Goal: Task Accomplishment & Management: Use online tool/utility

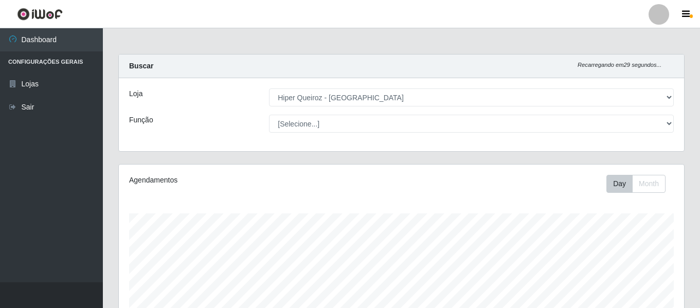
select select "497"
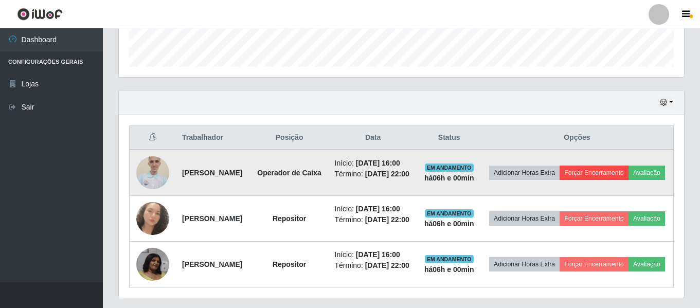
scroll to position [213, 565]
click at [623, 172] on button "Forçar Encerramento" at bounding box center [593, 172] width 69 height 14
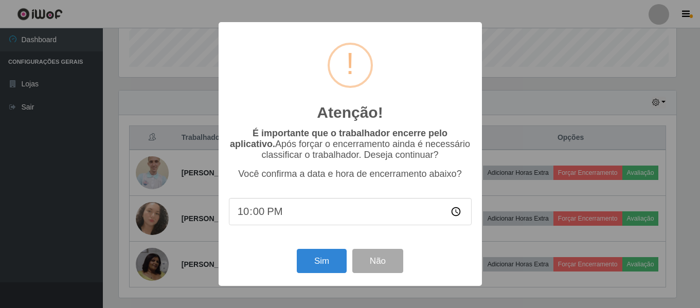
scroll to position [213, 560]
click at [319, 258] on button "Sim" at bounding box center [323, 261] width 50 height 24
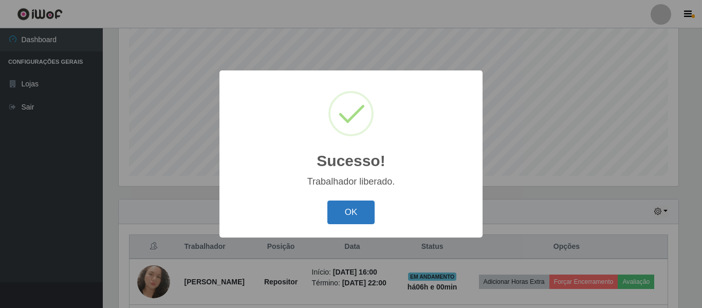
click at [347, 218] on button "OK" at bounding box center [351, 212] width 48 height 24
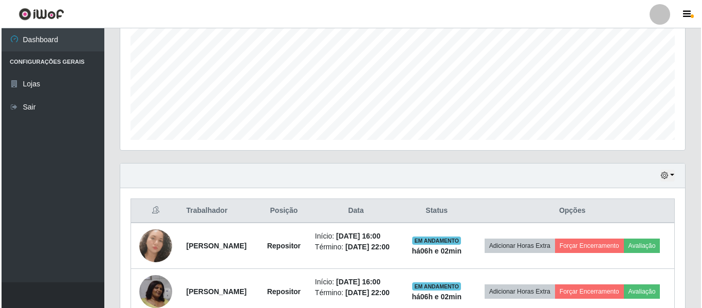
scroll to position [243, 0]
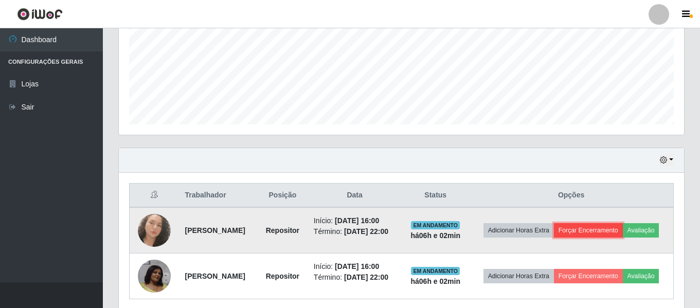
click at [576, 224] on button "Forçar Encerramento" at bounding box center [588, 230] width 69 height 14
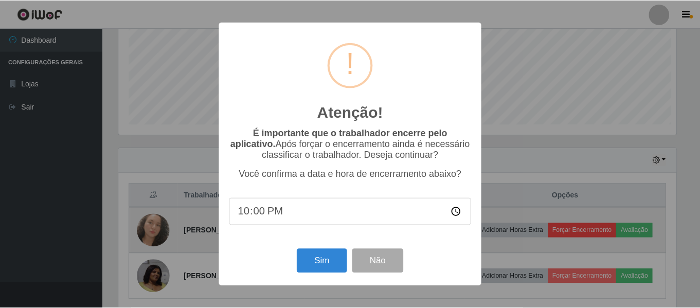
scroll to position [213, 560]
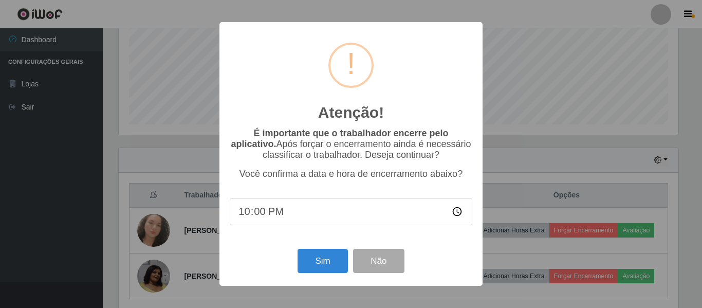
click at [255, 221] on input "22:00" at bounding box center [351, 211] width 243 height 27
type input "22:03"
click at [321, 269] on button "Sim" at bounding box center [323, 261] width 50 height 24
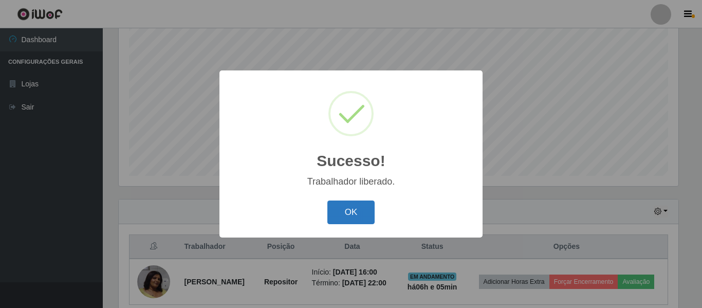
click at [361, 204] on button "OK" at bounding box center [351, 212] width 48 height 24
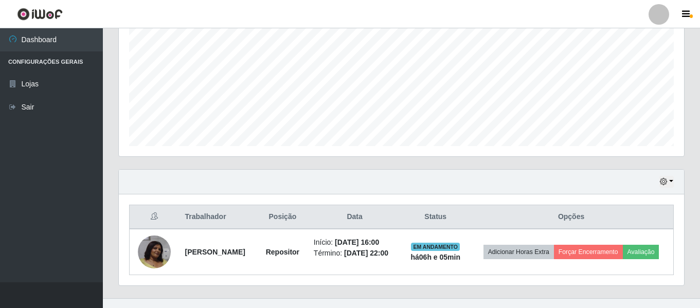
scroll to position [237, 0]
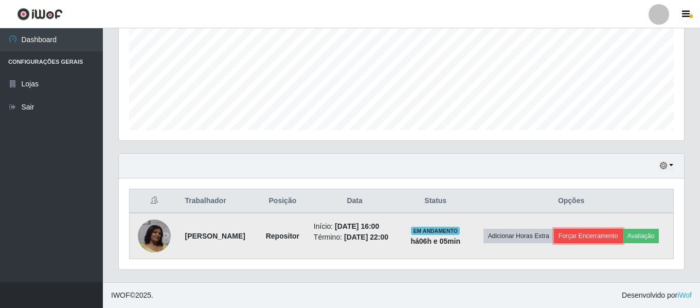
click at [620, 238] on button "Forçar Encerramento" at bounding box center [588, 236] width 69 height 14
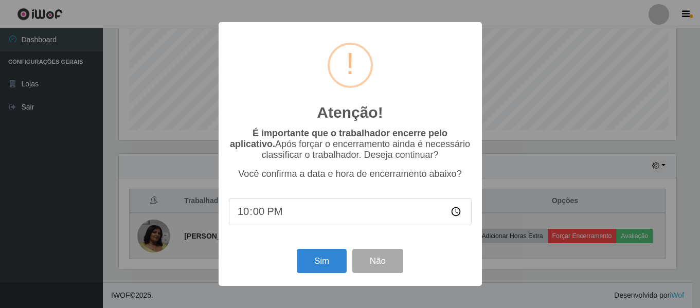
scroll to position [213, 560]
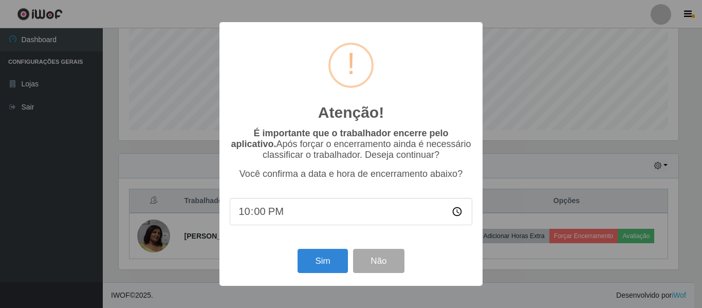
click at [272, 218] on input "22:00" at bounding box center [351, 211] width 243 height 27
click at [265, 217] on input "22:00" at bounding box center [351, 211] width 243 height 27
click at [263, 217] on input "22:00" at bounding box center [351, 211] width 243 height 27
type input "22:05"
click at [317, 267] on button "Sim" at bounding box center [323, 261] width 50 height 24
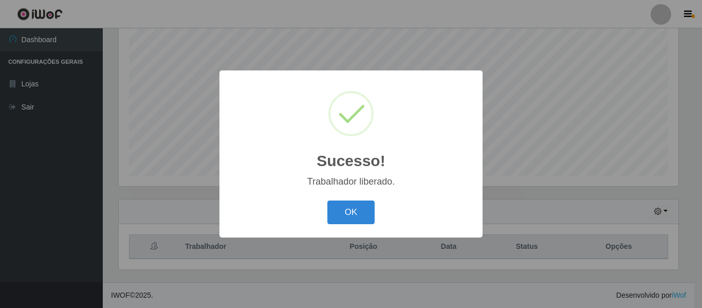
click at [380, 218] on div "OK Cancel" at bounding box center [351, 211] width 243 height 29
click at [345, 203] on button "OK" at bounding box center [351, 212] width 48 height 24
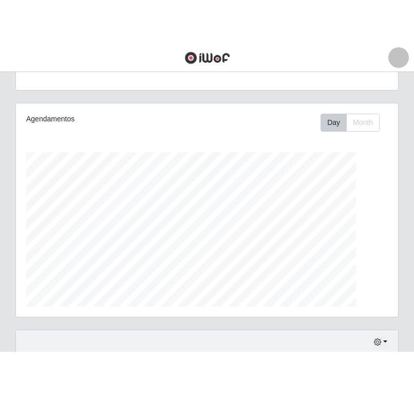
scroll to position [213, 382]
